Goal: Navigation & Orientation: Find specific page/section

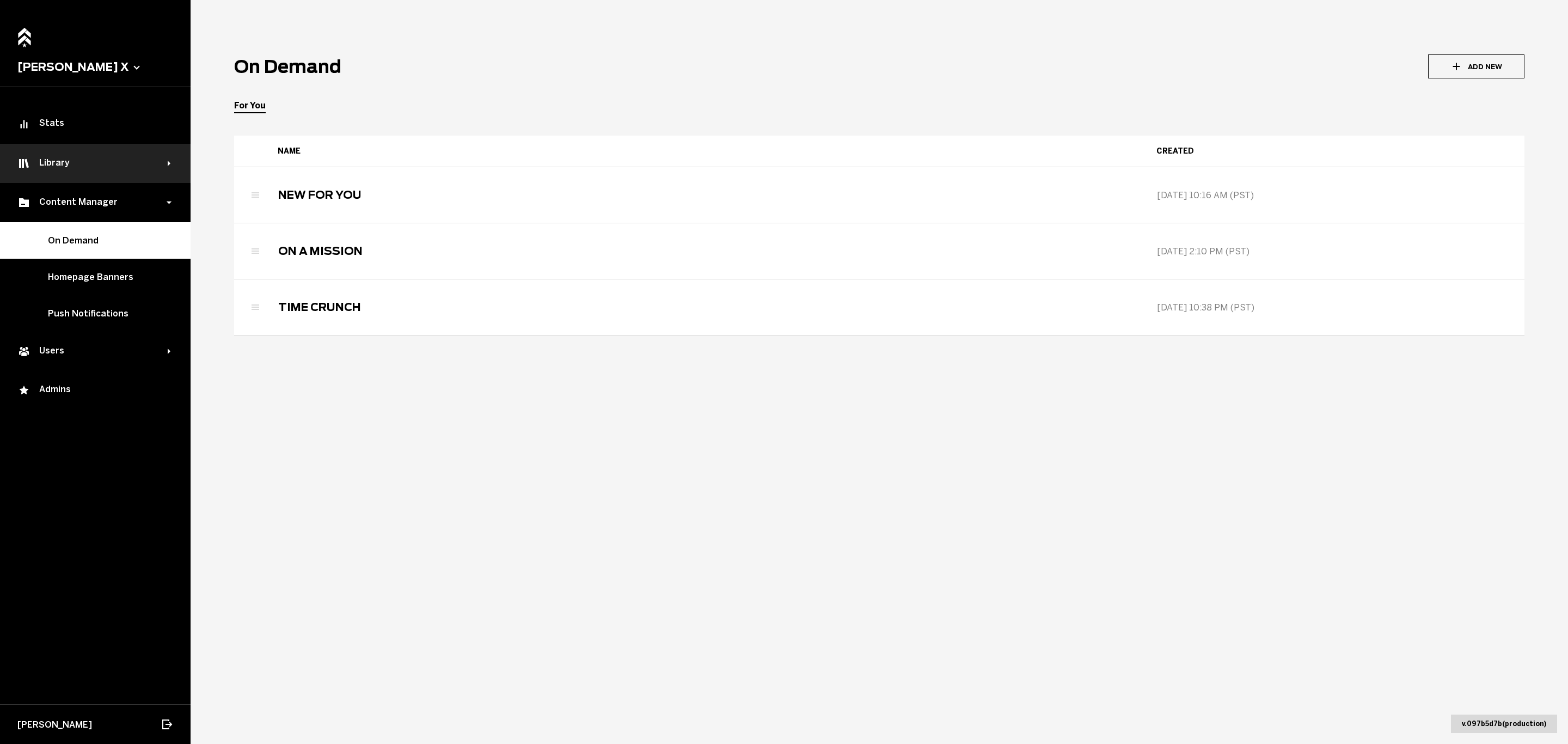
click at [170, 172] on div "Library" at bounding box center [95, 163] width 191 height 39
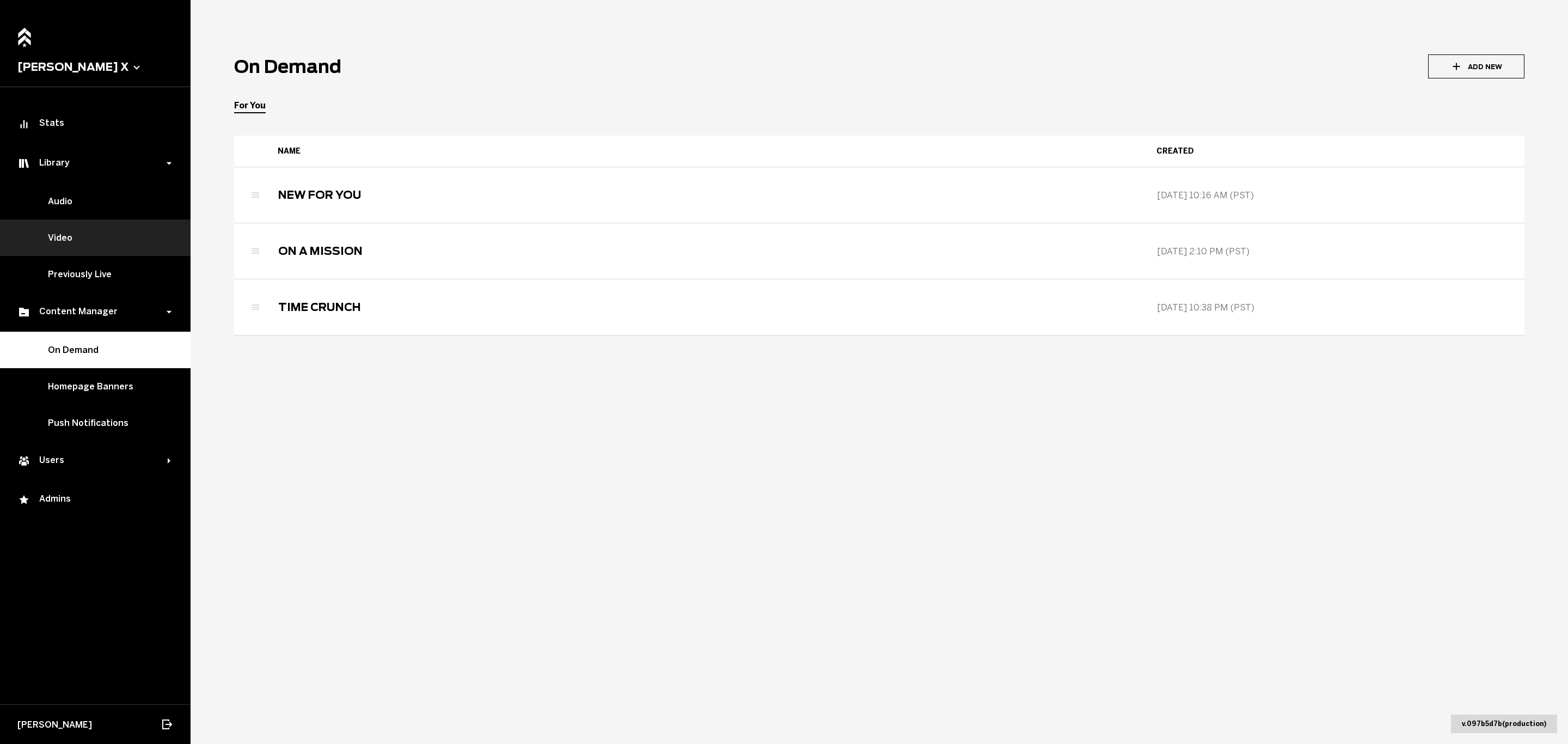
click at [71, 226] on link "Video" at bounding box center [95, 238] width 191 height 36
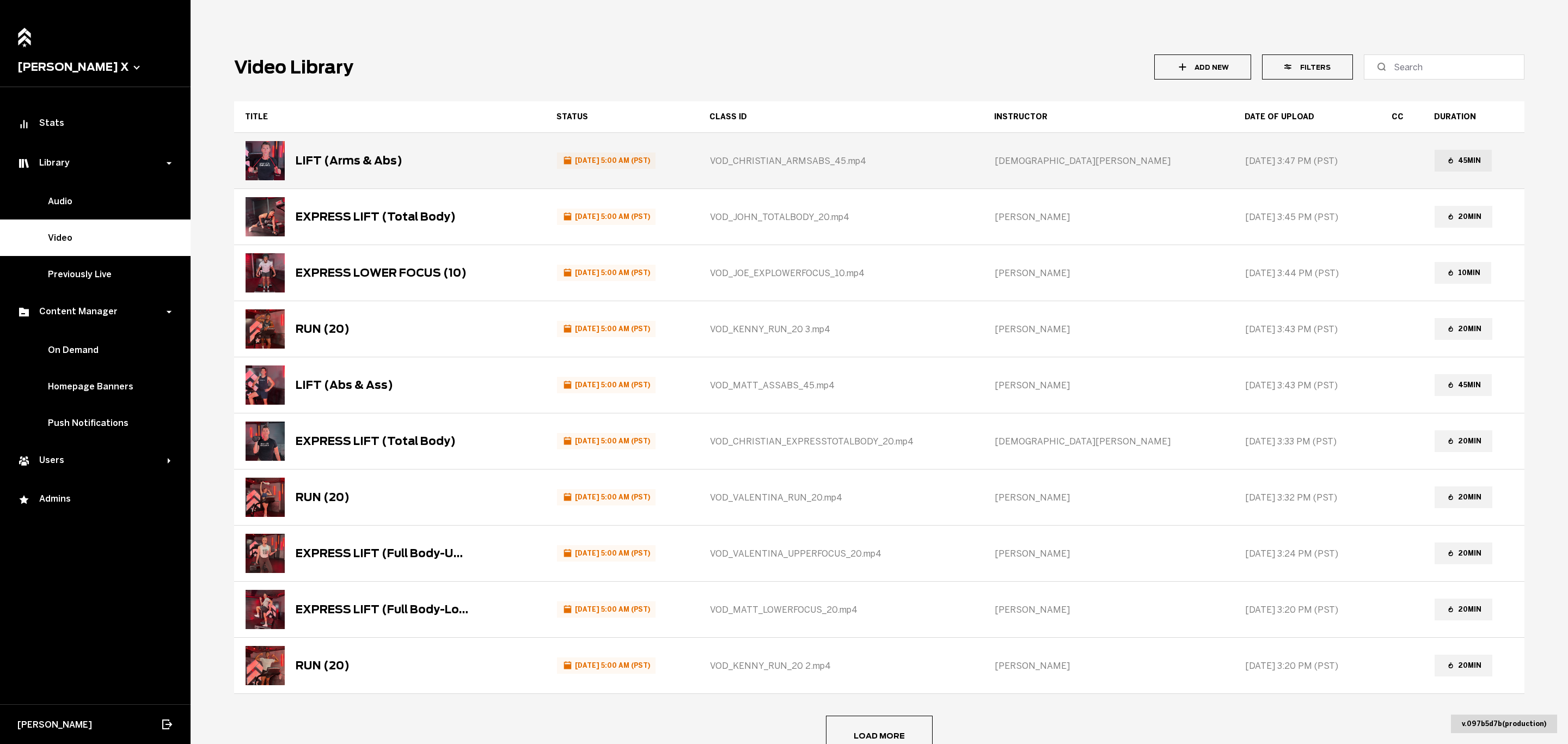
click at [861, 163] on span "VOD_CHRISTIAN_ARMSABS_45.mp4" at bounding box center [788, 160] width 156 height 10
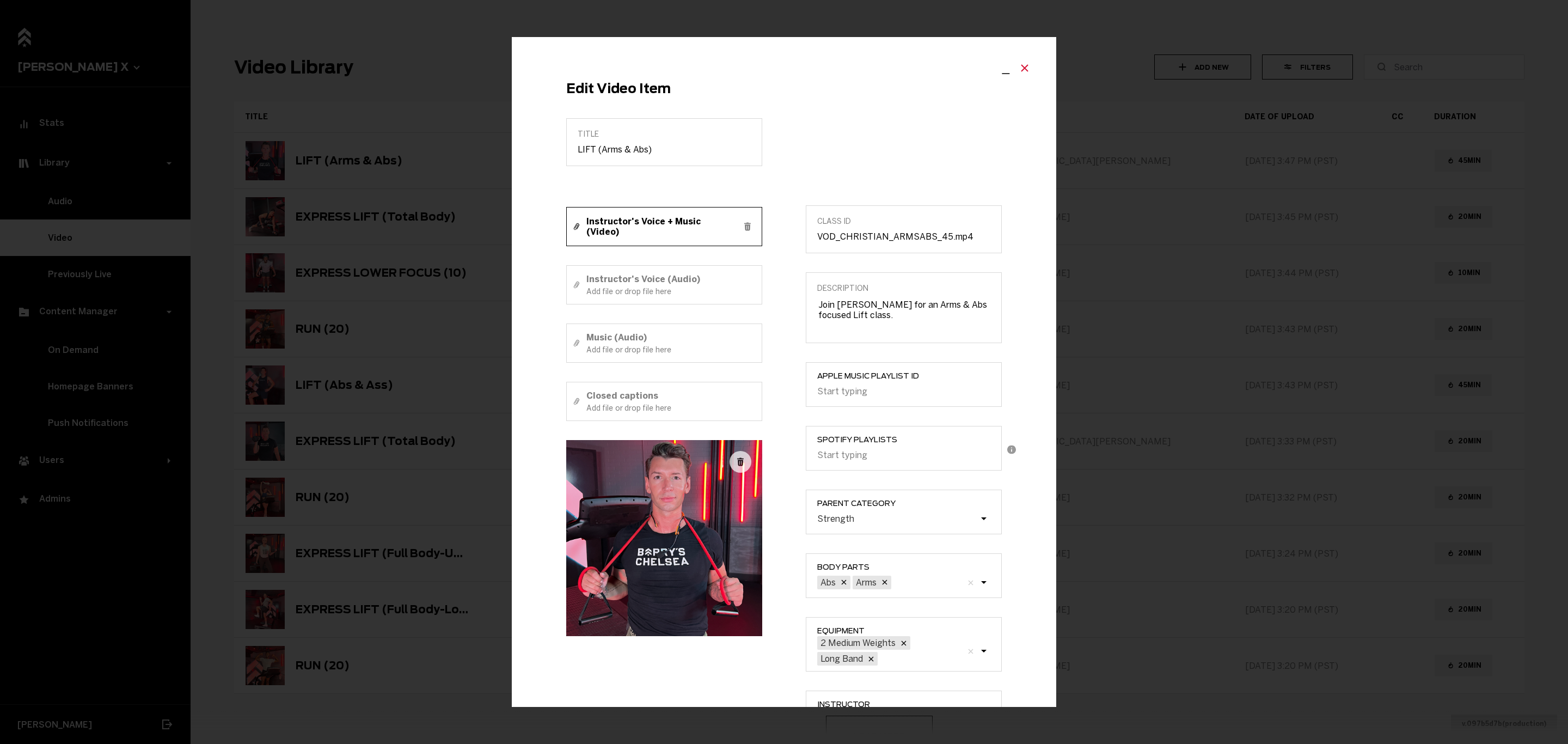
click at [1018, 67] on icon "Close modal" at bounding box center [1024, 67] width 13 height 13
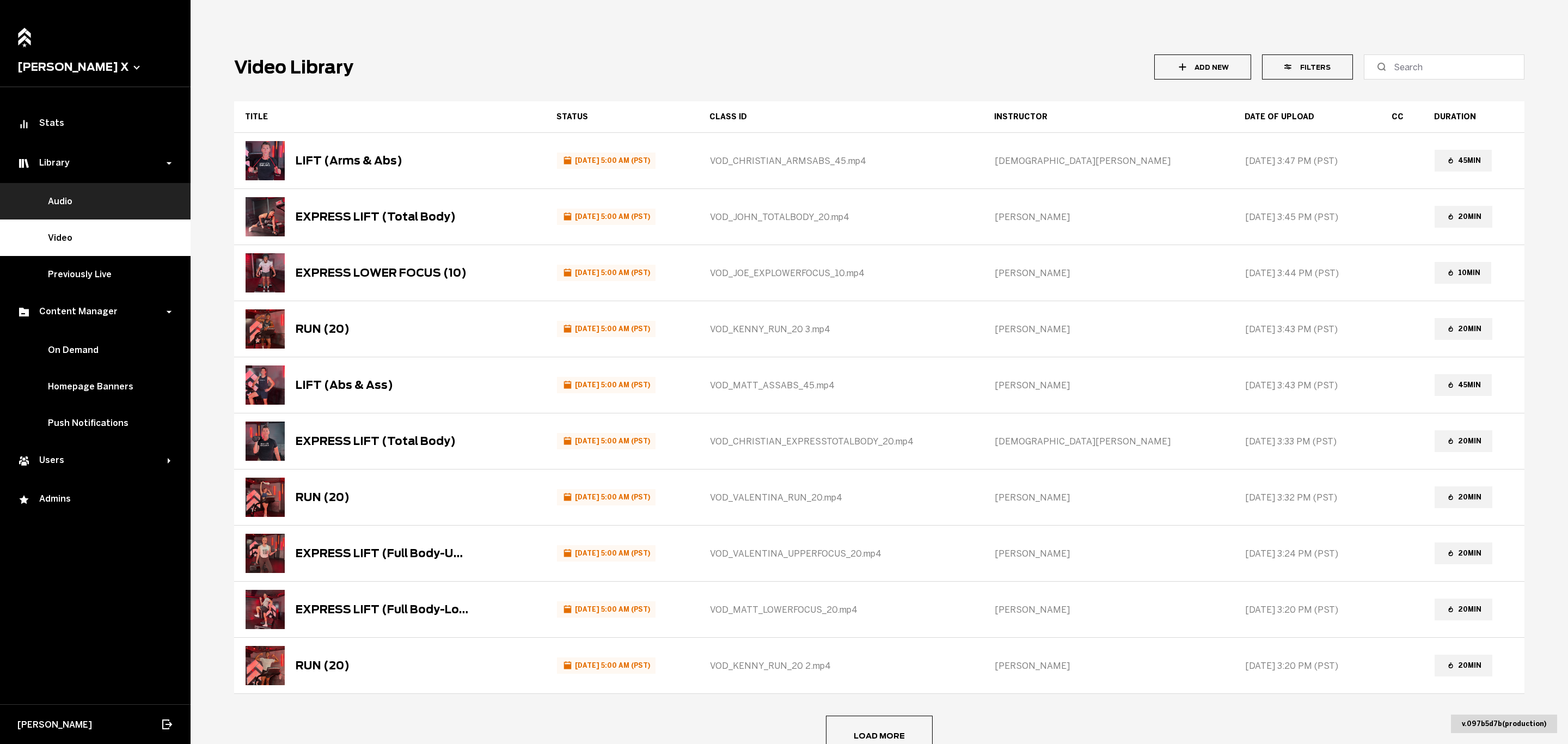
click at [160, 209] on link "Audio" at bounding box center [95, 202] width 191 height 36
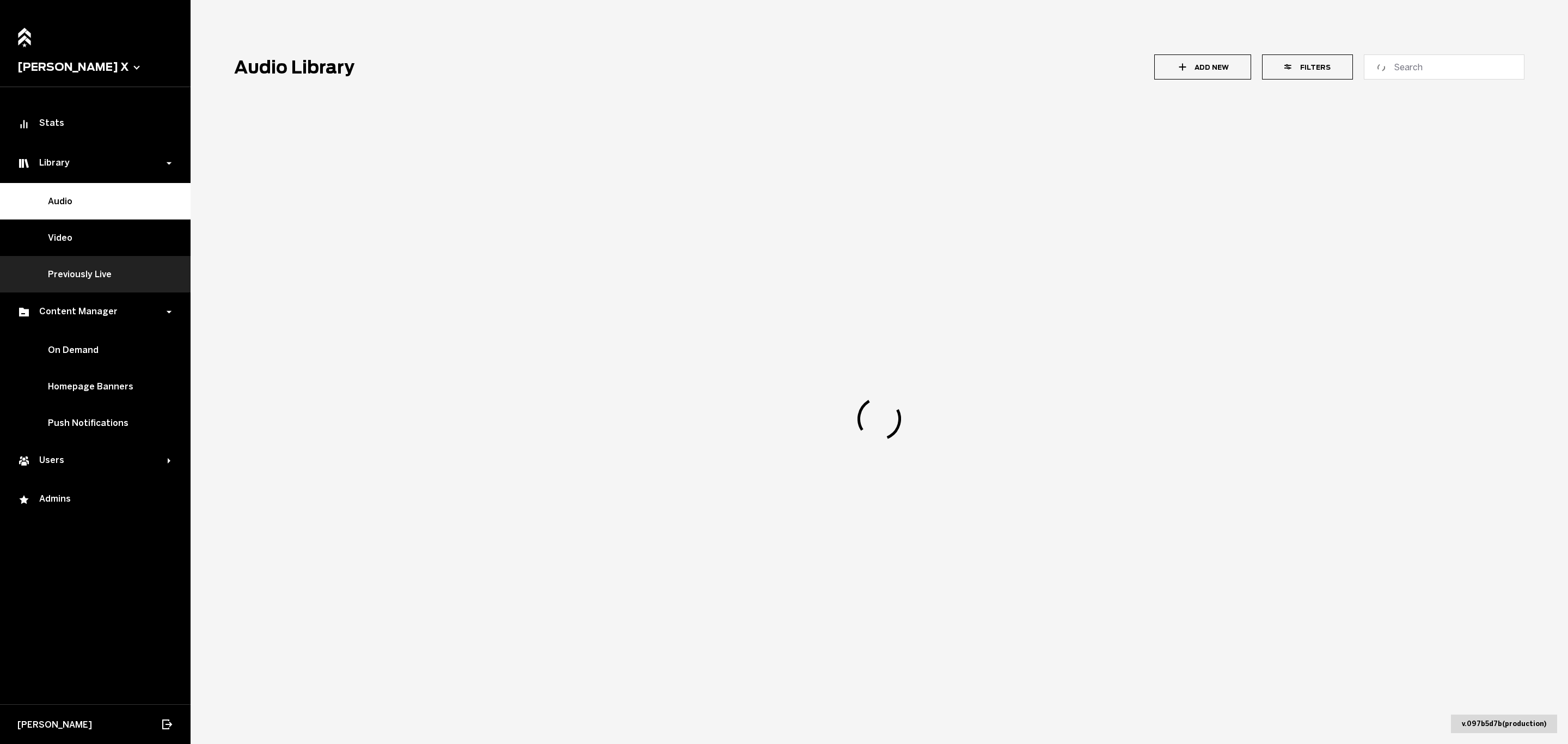
click at [125, 275] on link "Previously Live" at bounding box center [95, 274] width 191 height 36
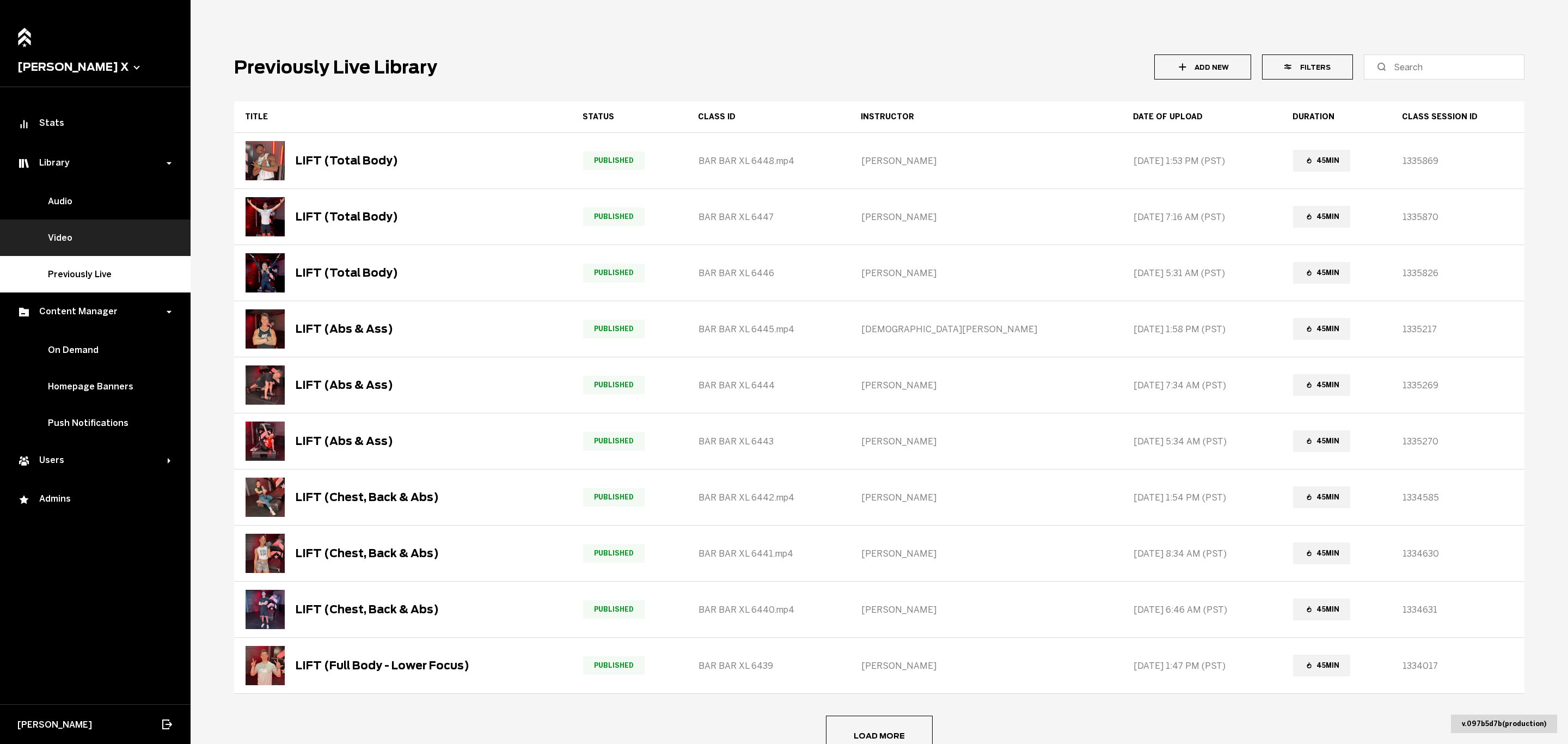
click at [149, 236] on link "Video" at bounding box center [95, 238] width 191 height 36
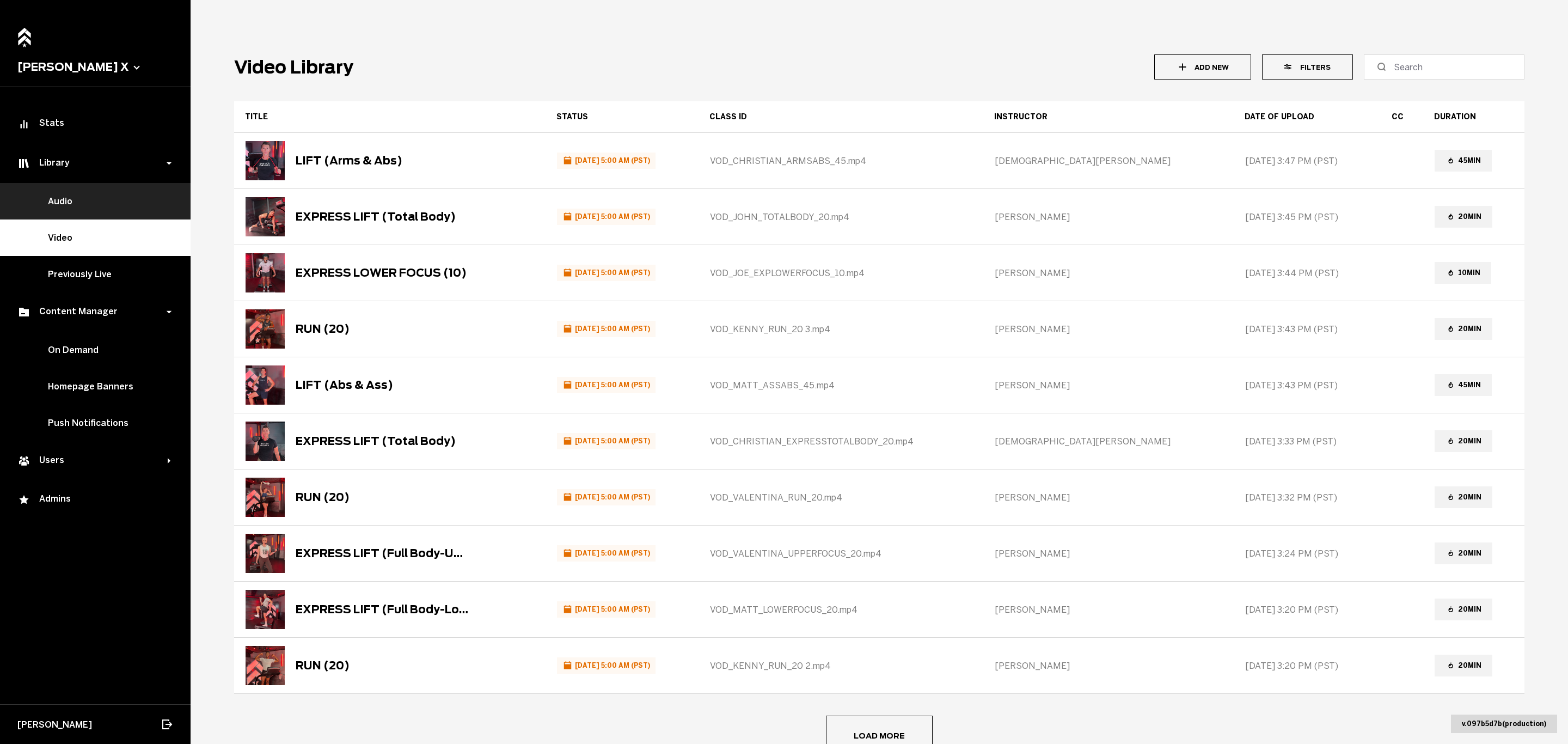
click at [144, 190] on link "Audio" at bounding box center [95, 202] width 191 height 36
